Goal: Contribute content

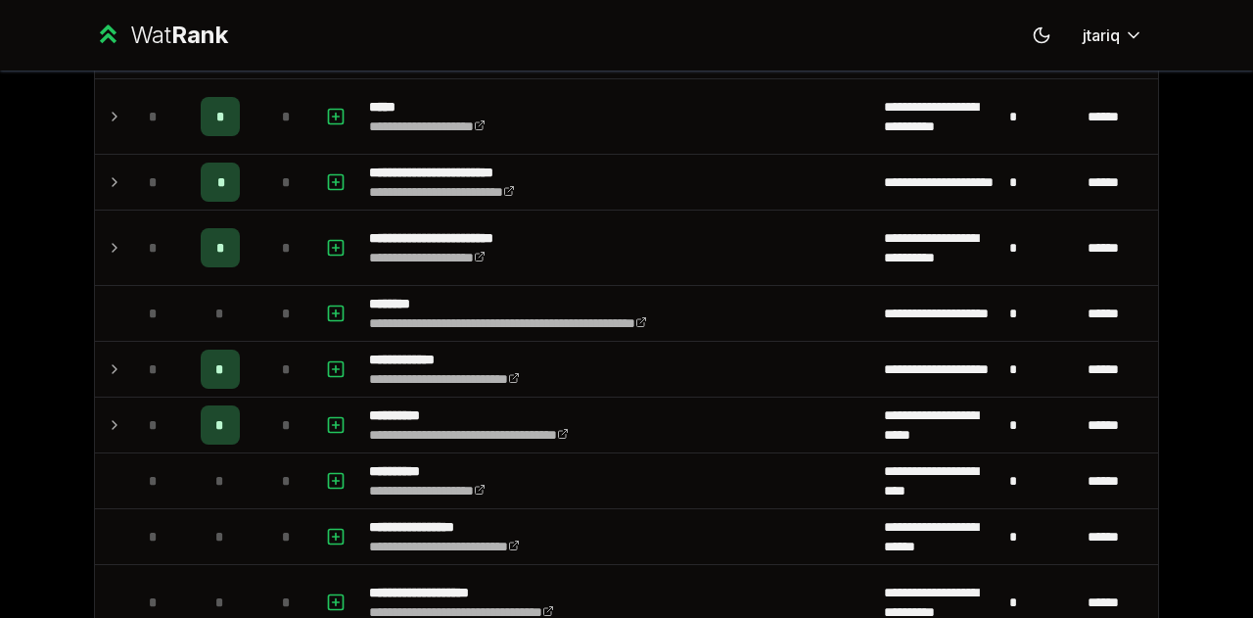
scroll to position [1377, 0]
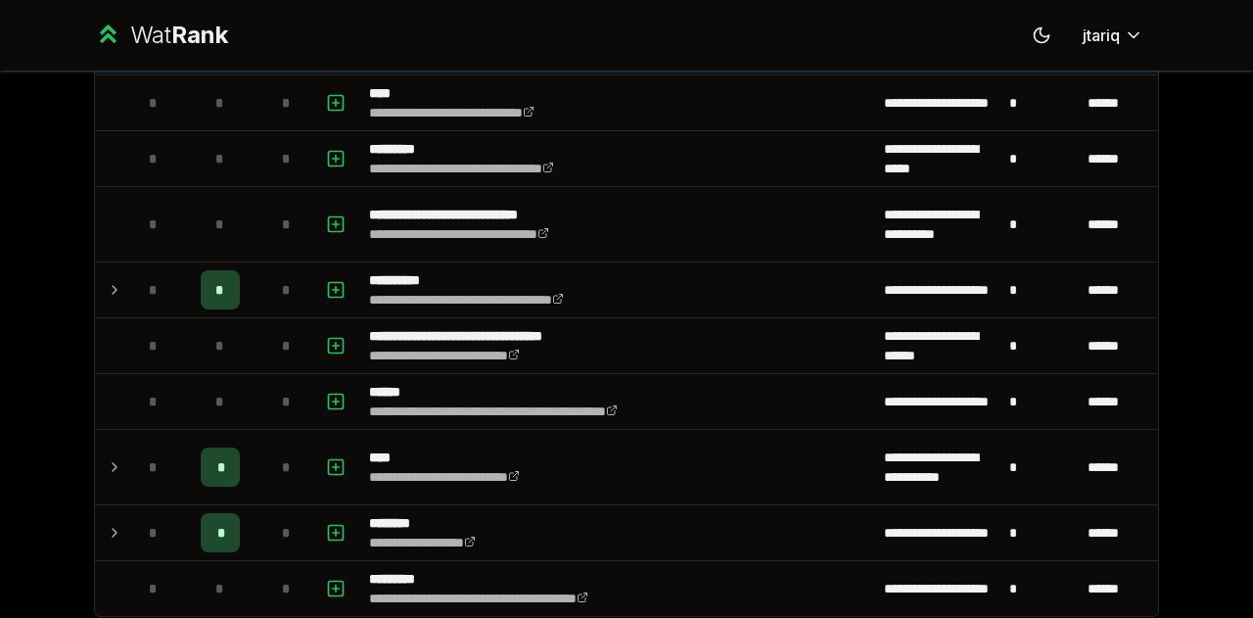
scroll to position [2336, 0]
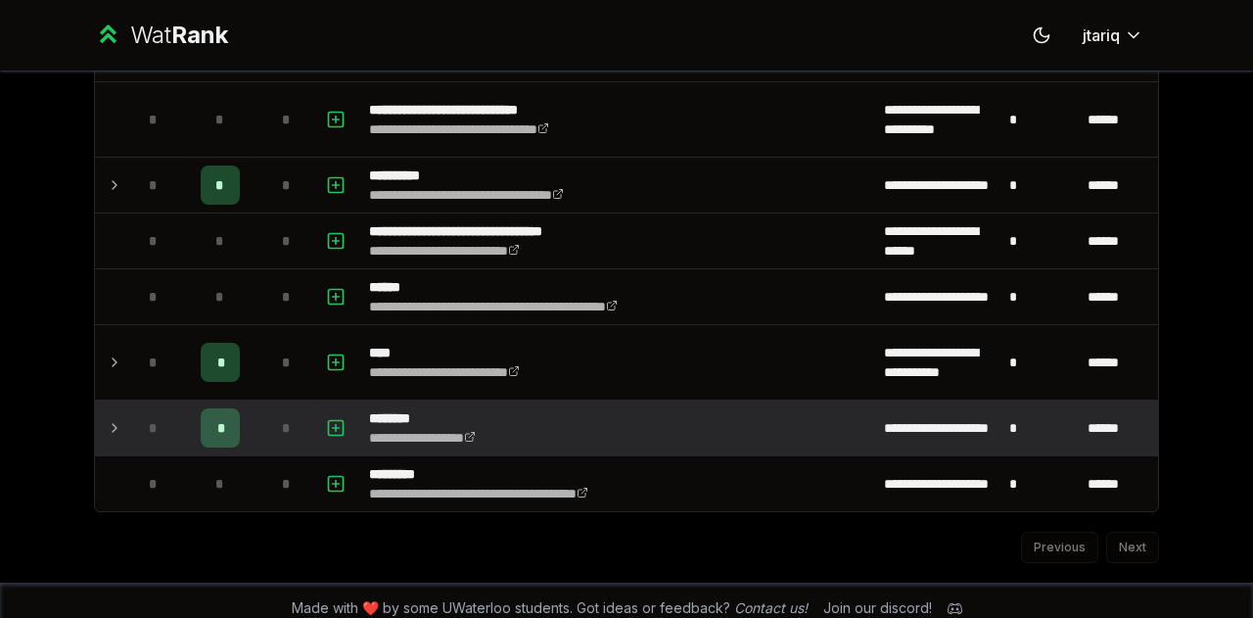
click at [134, 408] on div "*" at bounding box center [153, 427] width 39 height 39
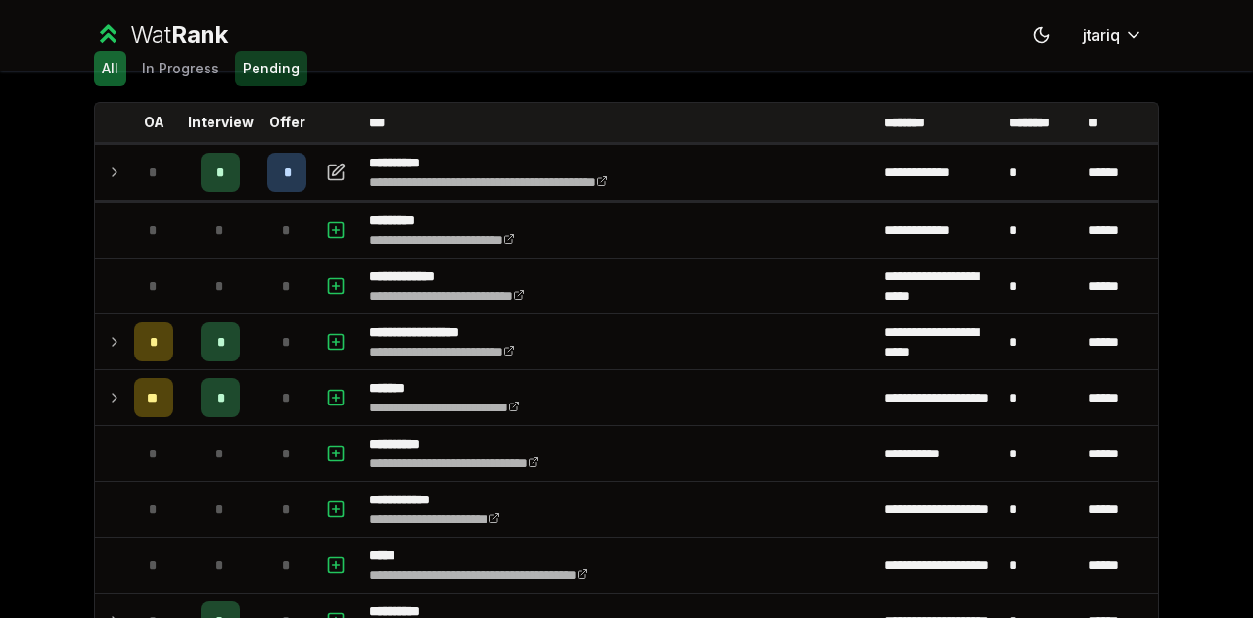
scroll to position [0, 0]
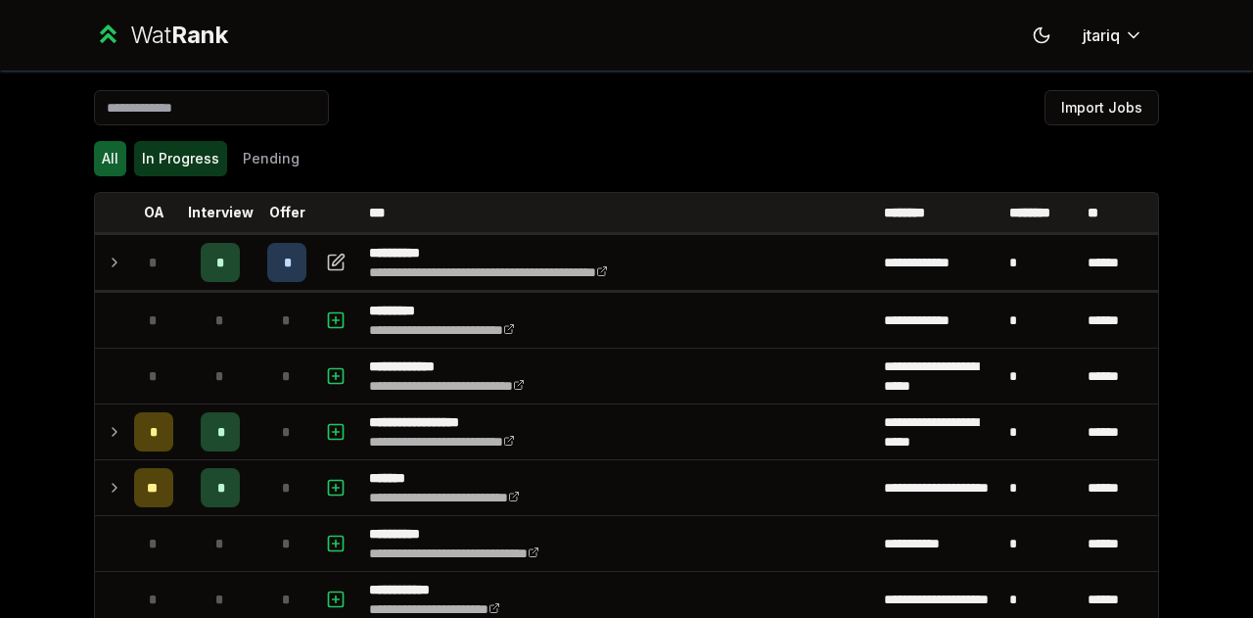
click at [178, 171] on button "In Progress" at bounding box center [180, 158] width 93 height 35
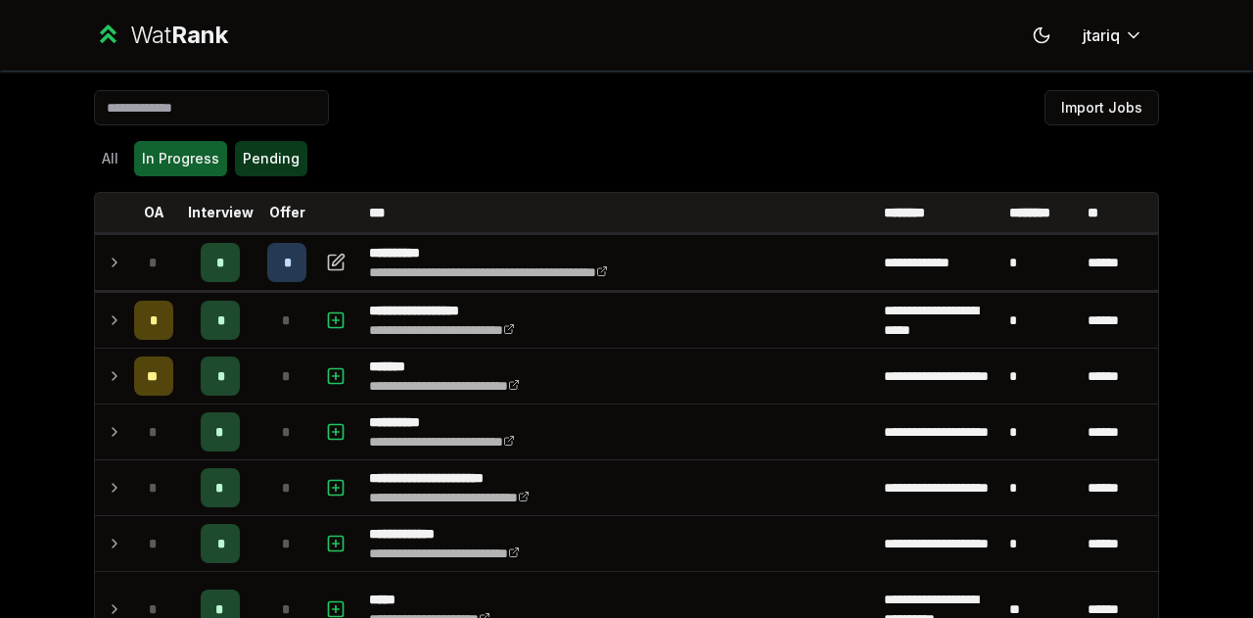
click at [245, 171] on button "Pending" at bounding box center [271, 158] width 72 height 35
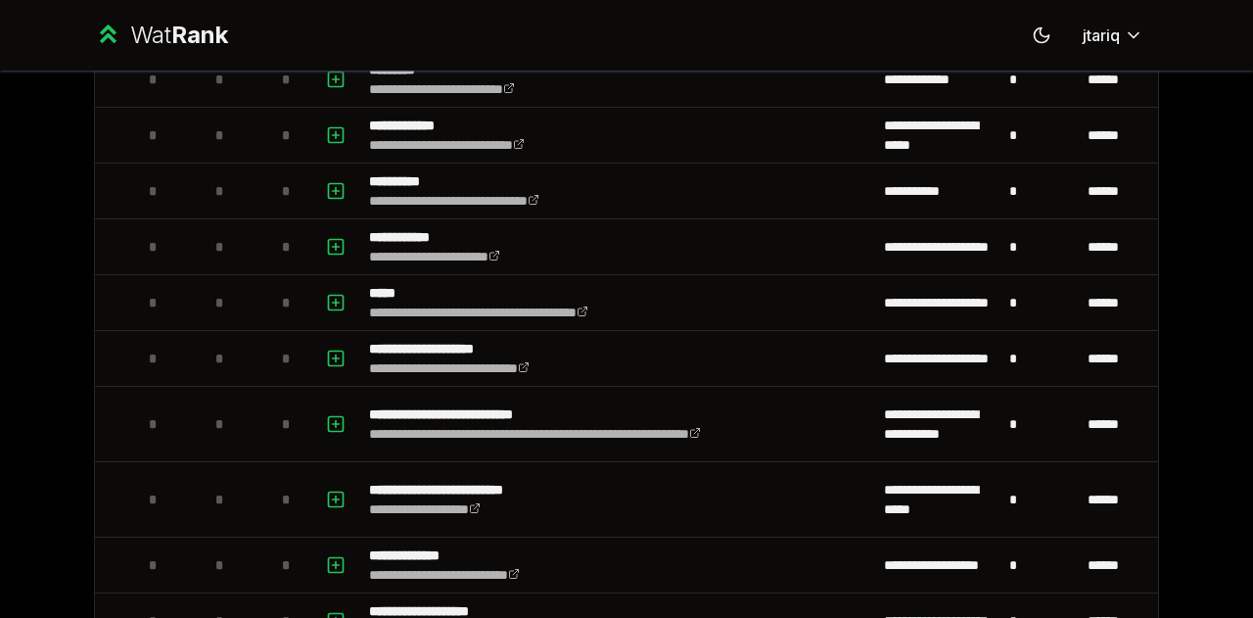
scroll to position [74, 0]
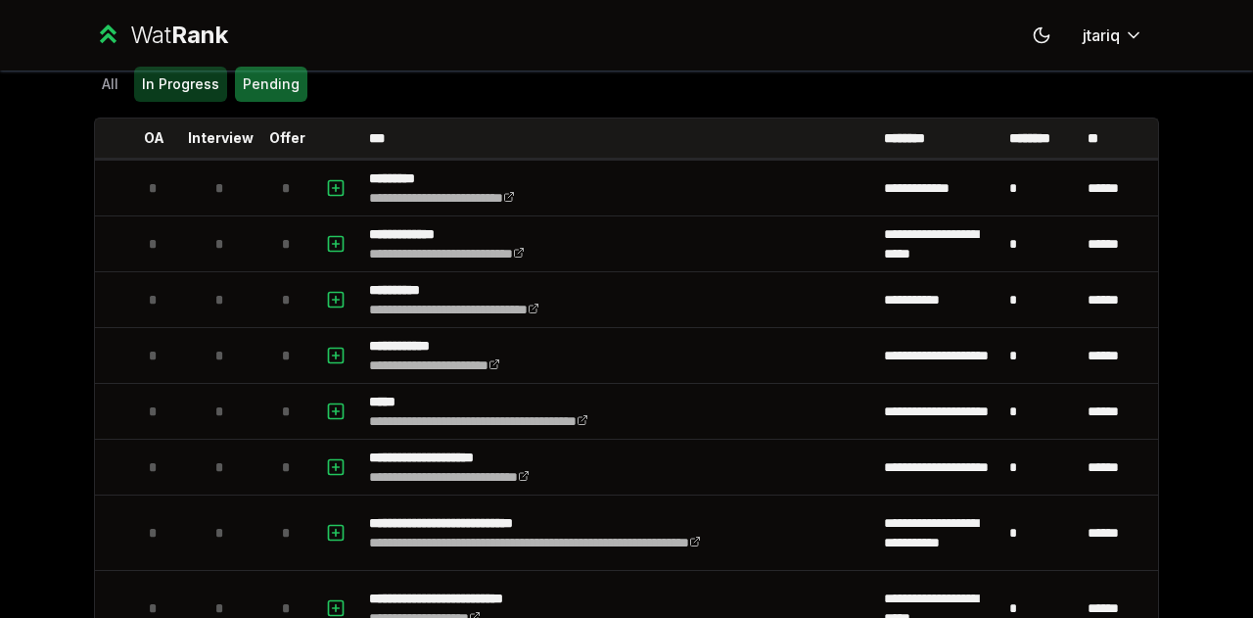
click at [159, 67] on button "In Progress" at bounding box center [180, 84] width 93 height 35
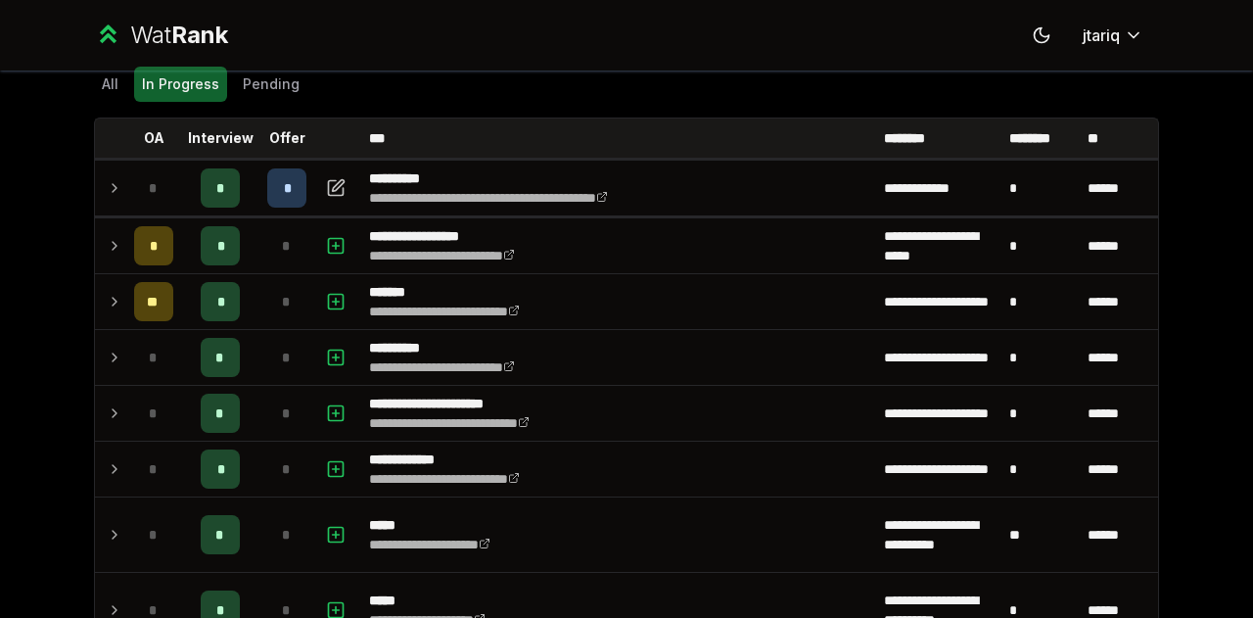
click at [112, 109] on div "All In Progress Pending" at bounding box center [626, 84] width 1065 height 51
click at [108, 105] on div "All In Progress Pending" at bounding box center [626, 84] width 1065 height 51
click at [100, 96] on button "All" at bounding box center [110, 84] width 32 height 35
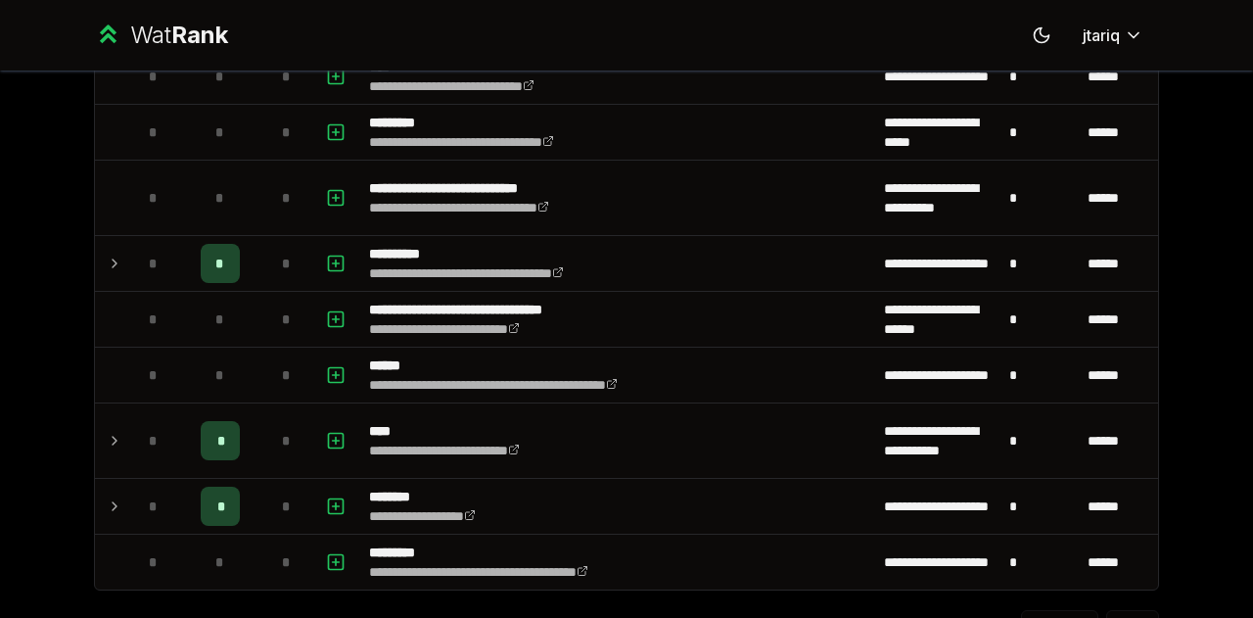
scroll to position [2336, 0]
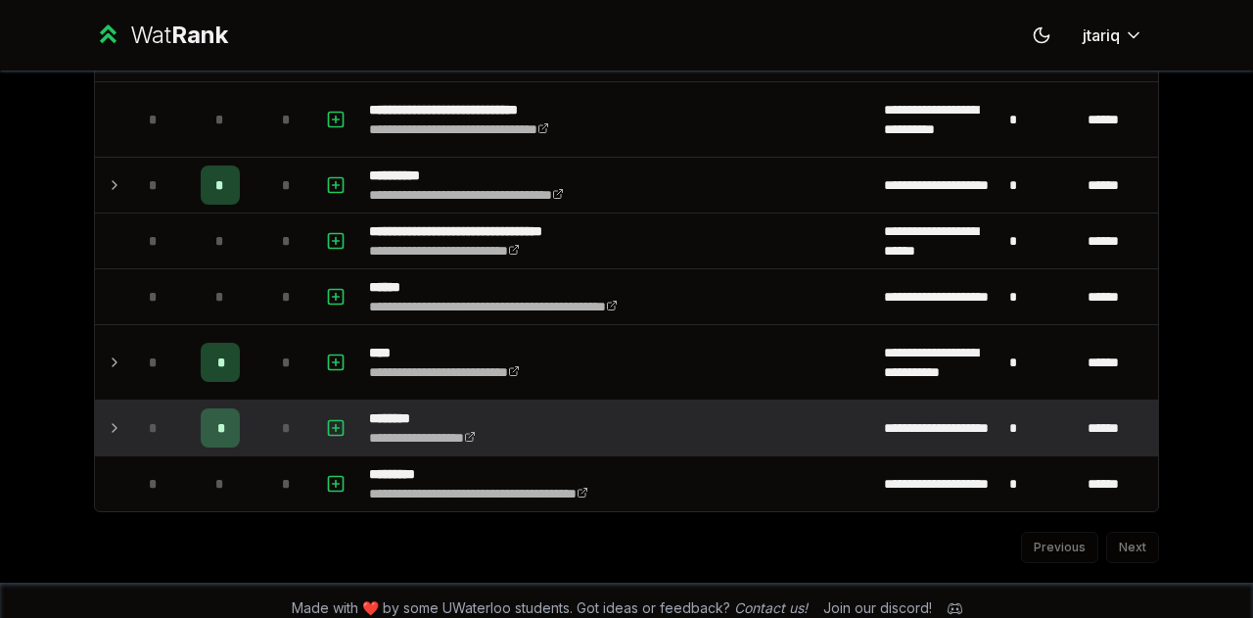
click at [205, 424] on div "*" at bounding box center [220, 427] width 39 height 39
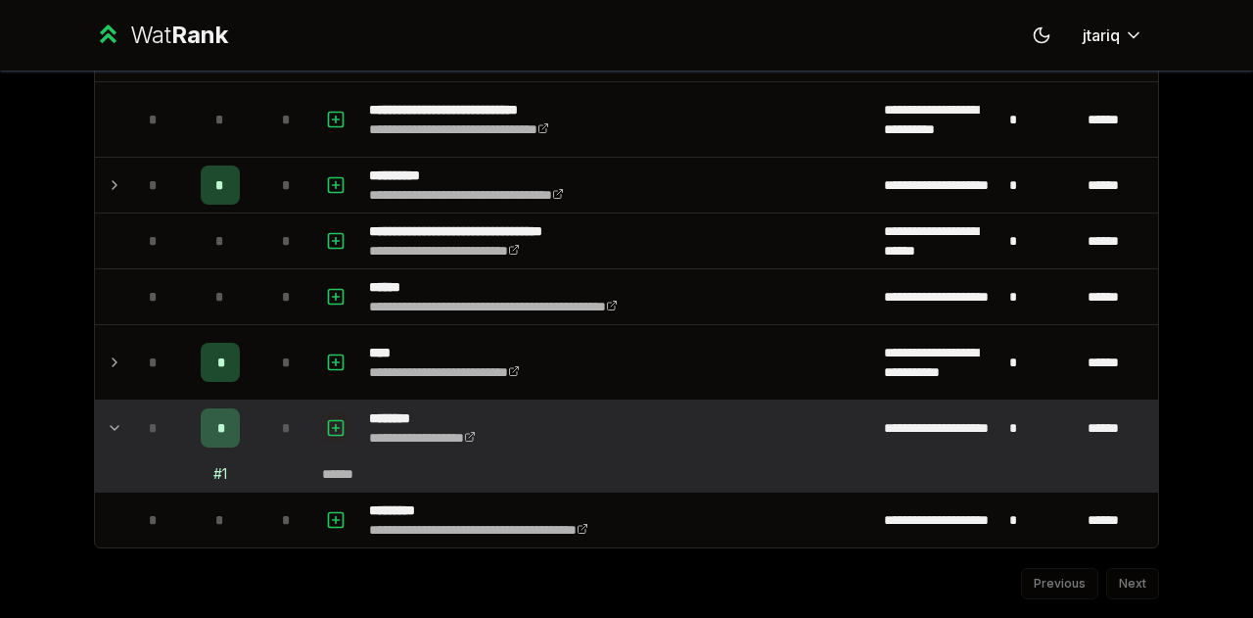
click at [334, 416] on icon "button" at bounding box center [336, 427] width 20 height 23
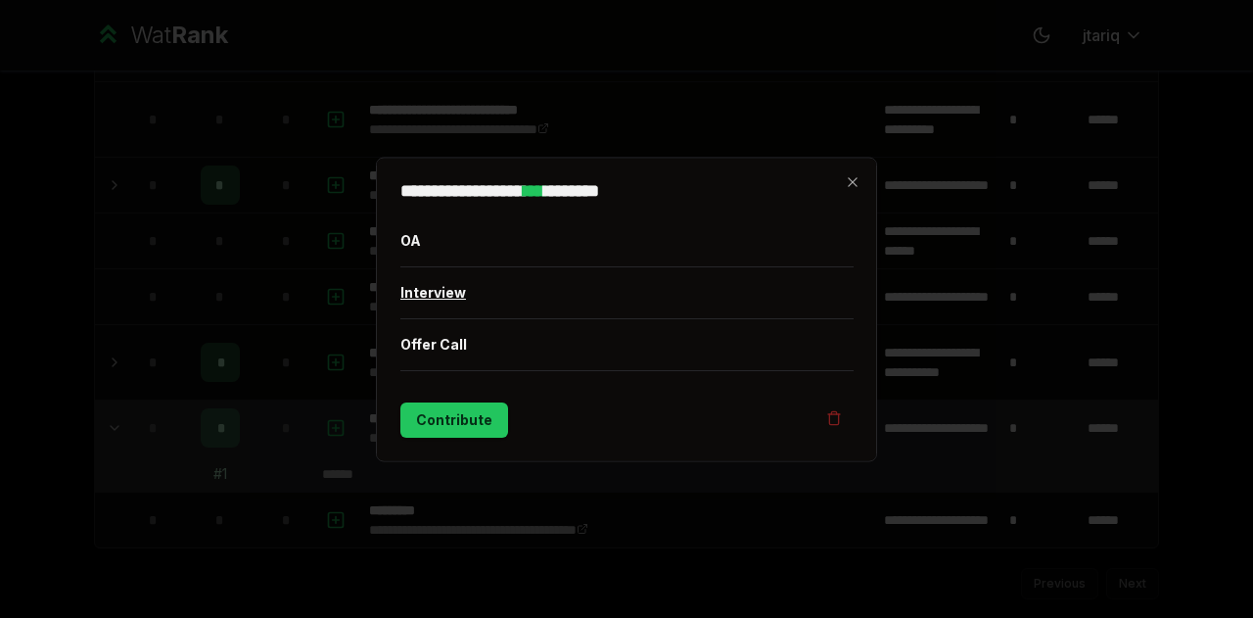
click at [498, 288] on button "Interview" at bounding box center [626, 291] width 453 height 51
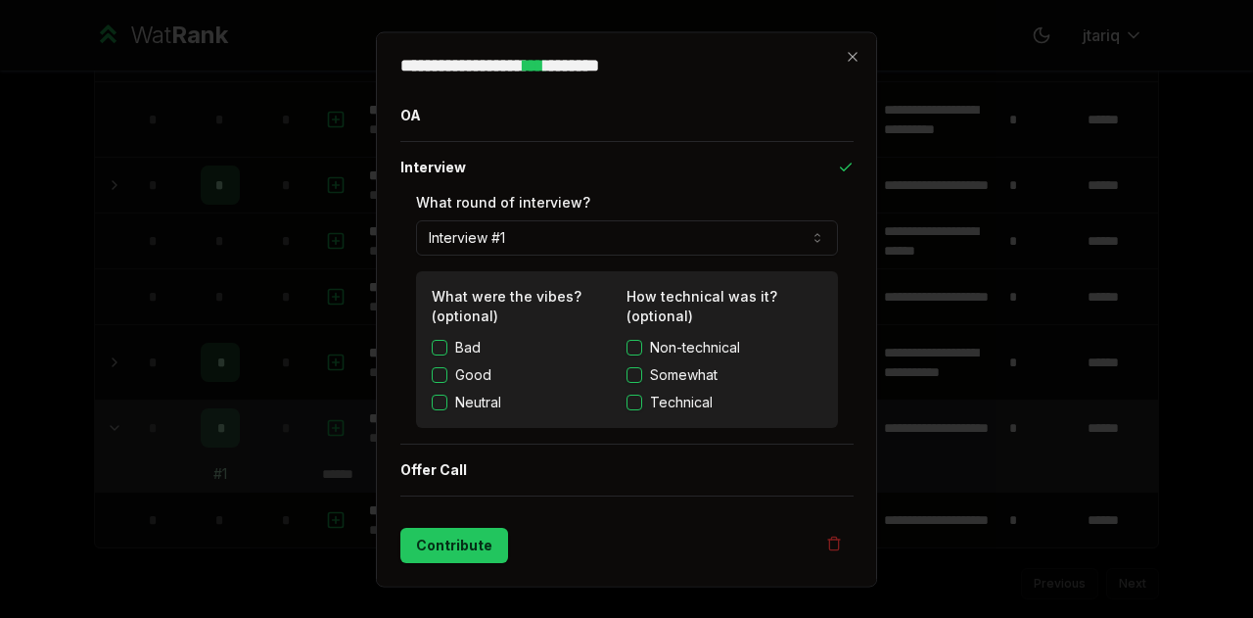
click at [564, 228] on button "Interview #1" at bounding box center [627, 236] width 422 height 35
click at [463, 537] on button "Contribute" at bounding box center [454, 543] width 108 height 35
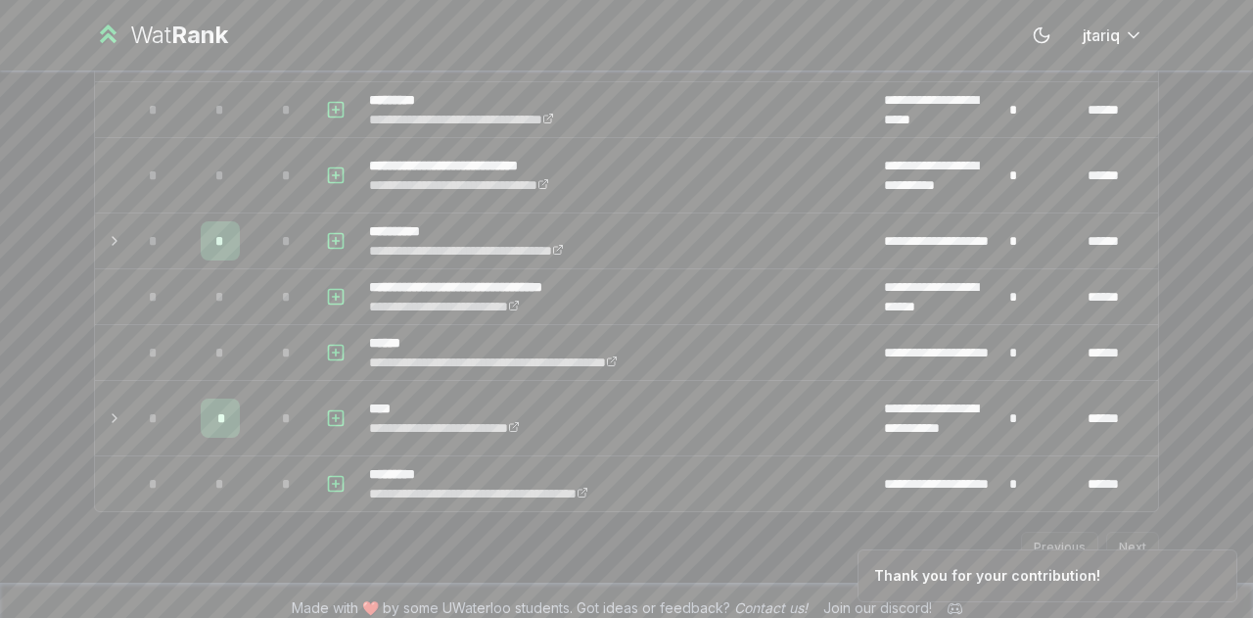
scroll to position [0, 0]
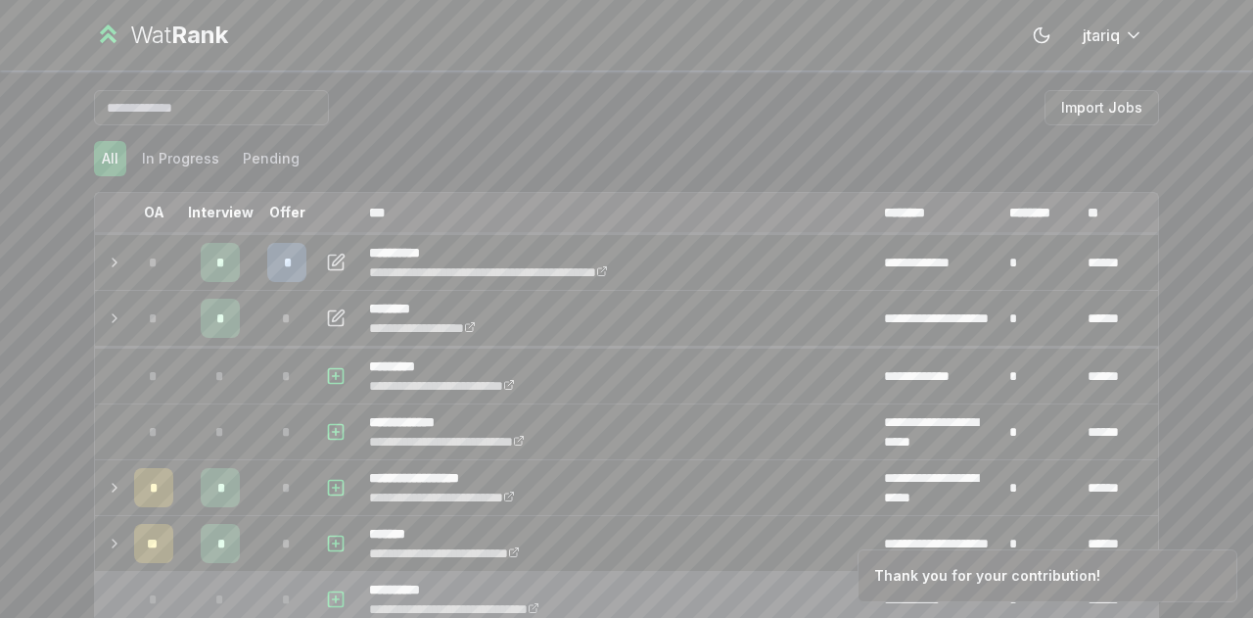
click at [458, 574] on td "**********" at bounding box center [618, 599] width 515 height 55
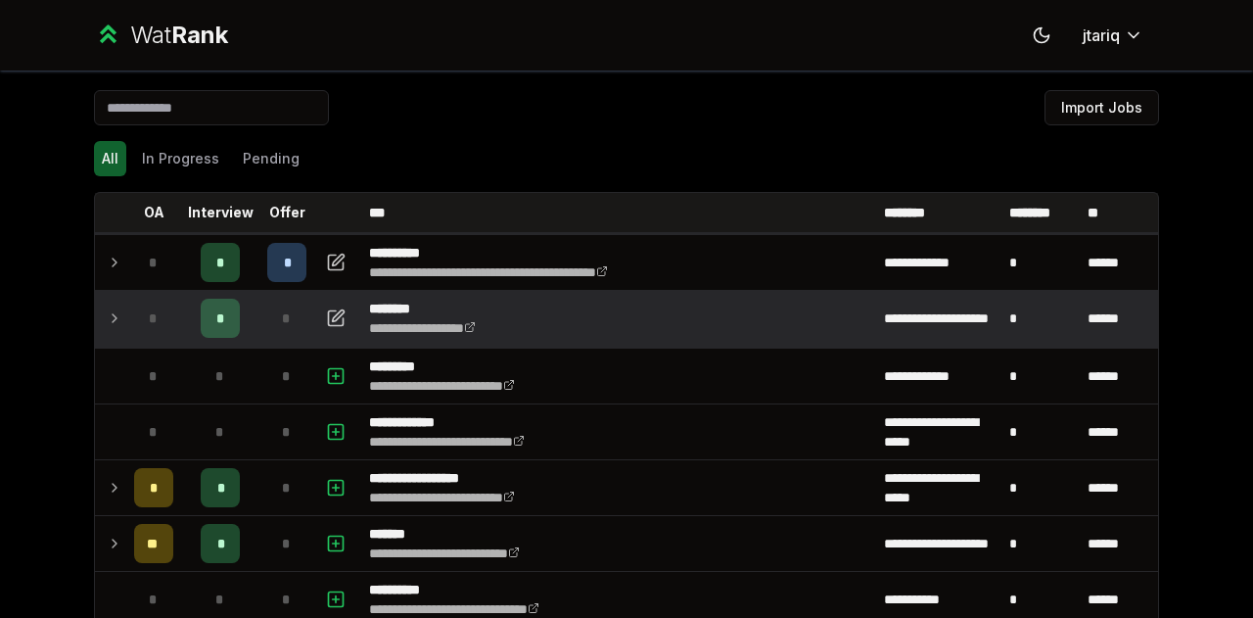
click at [95, 308] on td at bounding box center [110, 318] width 31 height 55
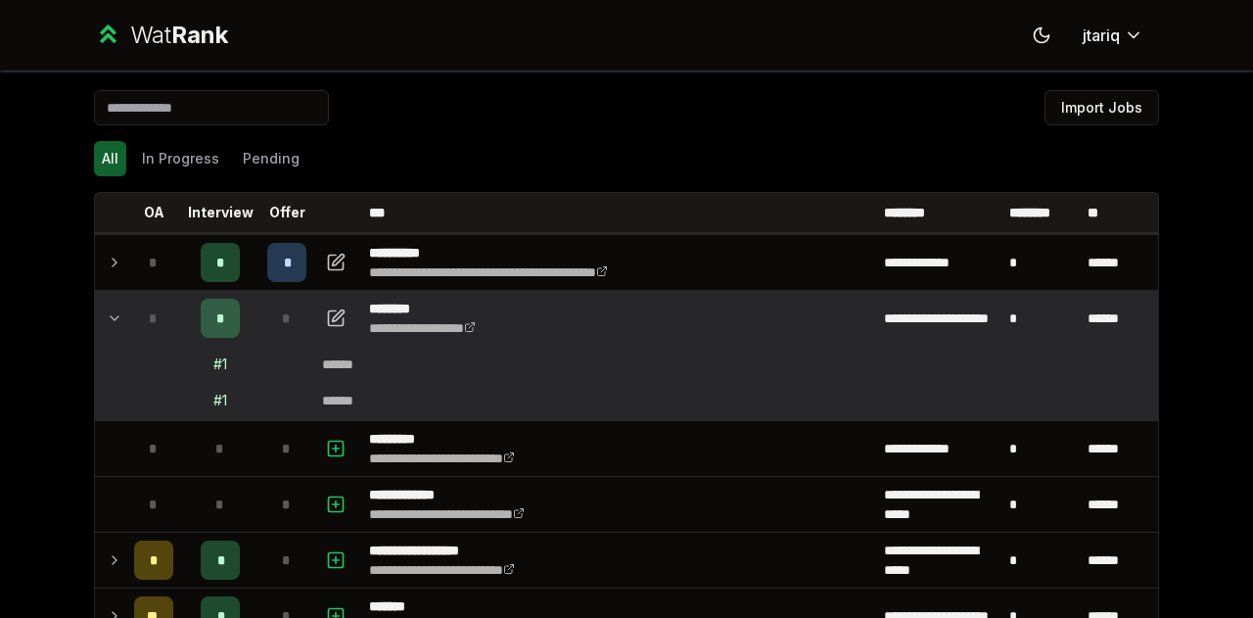
click at [96, 310] on td at bounding box center [110, 318] width 31 height 55
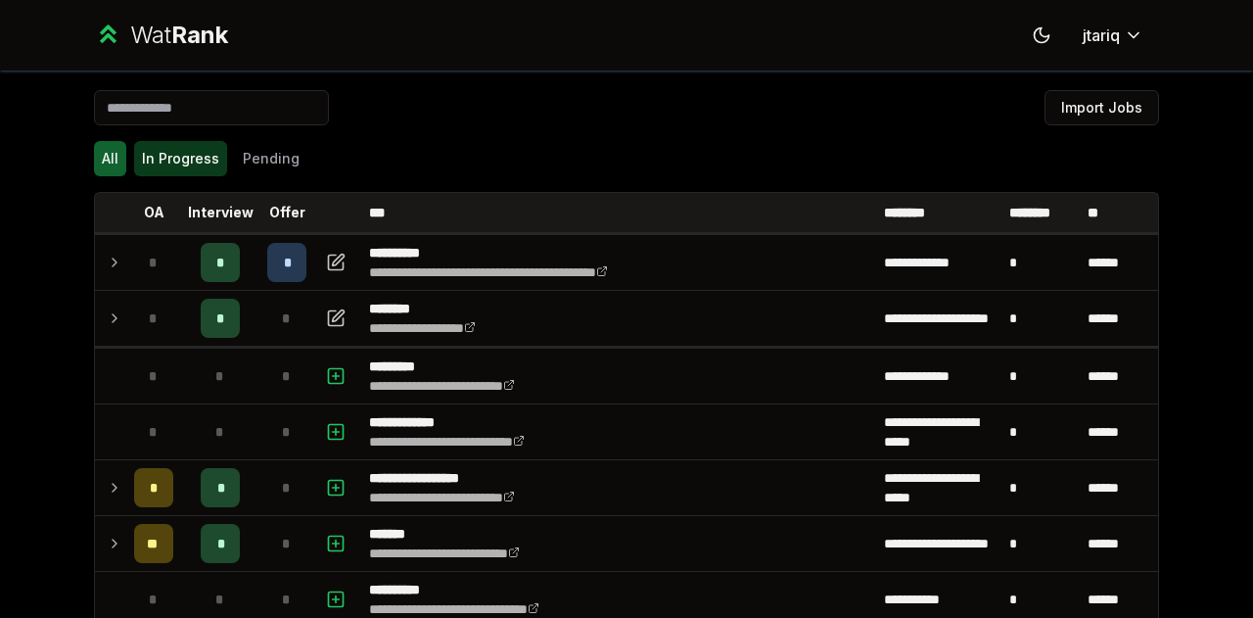
click at [200, 158] on button "In Progress" at bounding box center [180, 158] width 93 height 35
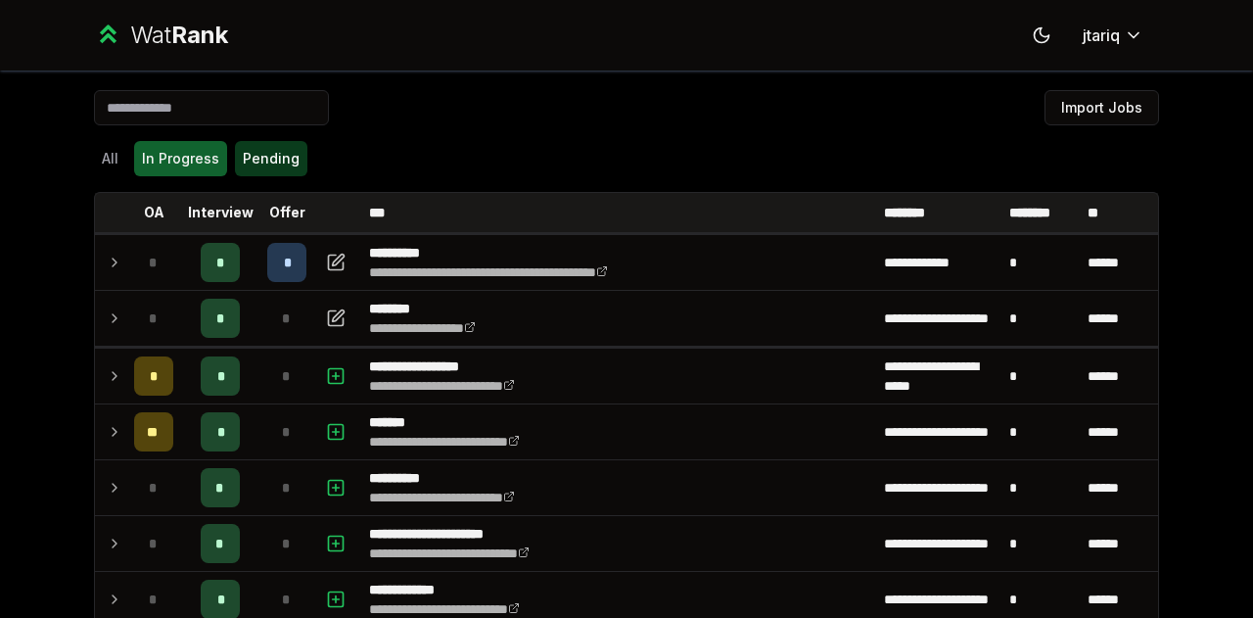
click at [262, 163] on button "Pending" at bounding box center [271, 158] width 72 height 35
